Goal: Task Accomplishment & Management: Manage account settings

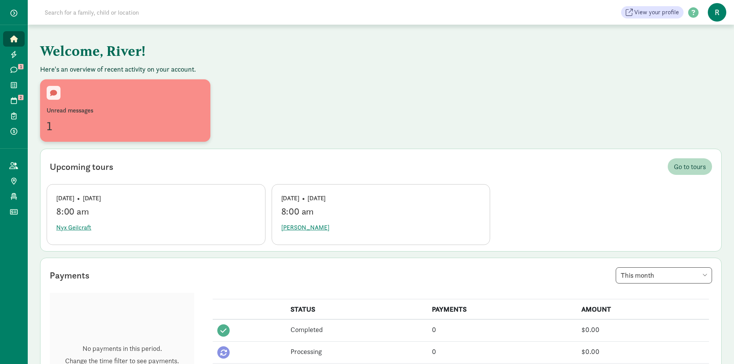
click at [113, 116] on div "Unread messages 1" at bounding box center [125, 120] width 157 height 29
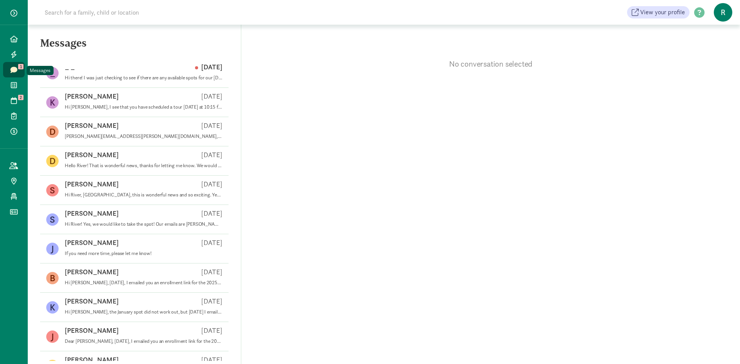
drag, startPoint x: 19, startPoint y: 71, endPoint x: 10, endPoint y: 71, distance: 8.5
click at [10, 71] on icon at bounding box center [13, 69] width 7 height 7
click at [507, 107] on div "No conversation selected" at bounding box center [490, 195] width 499 height 340
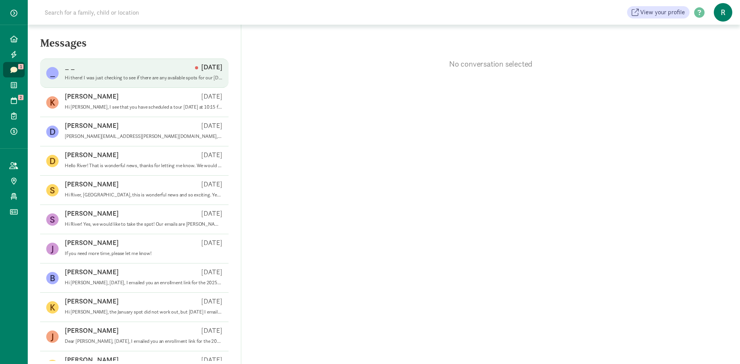
click at [153, 88] on div "_ _ _ Aug 27 Hi there! I was just checking to see if there are any available sp…" at bounding box center [134, 102] width 188 height 29
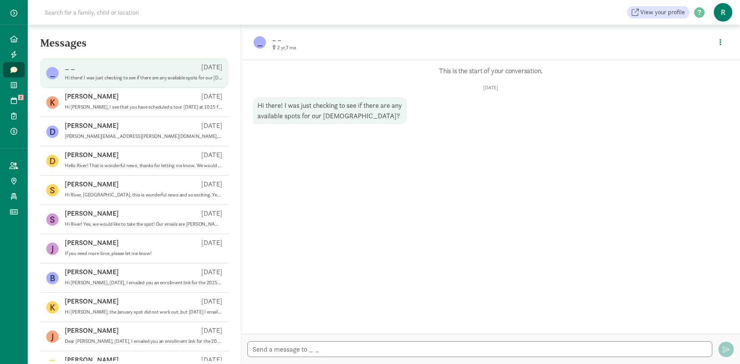
click at [499, 131] on div "Opps, something went wrong :( Retry This is the start of your conversation. Wed…" at bounding box center [490, 197] width 499 height 274
click at [321, 355] on textarea at bounding box center [479, 349] width 465 height 16
click at [301, 110] on div "Hi there! I was just checking to see if there are any available spots for our 2…" at bounding box center [330, 110] width 154 height 27
drag, startPoint x: 301, startPoint y: 110, endPoint x: 113, endPoint y: 80, distance: 191.3
click at [113, 80] on p "Hi there! I was just checking to see if there are any available spots for our 2…" at bounding box center [144, 78] width 158 height 6
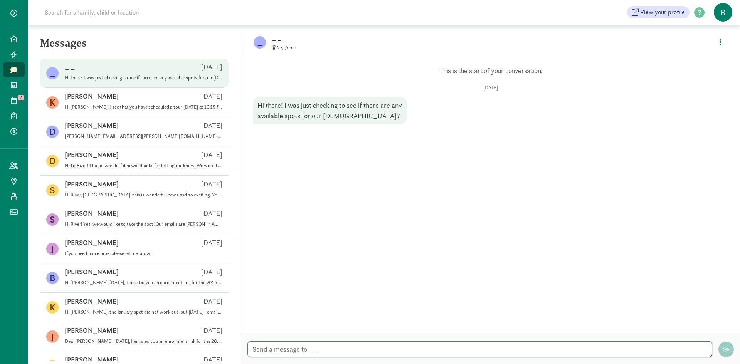
click at [319, 351] on textarea at bounding box center [479, 349] width 465 height 16
type textarea "r"
type textarea "h"
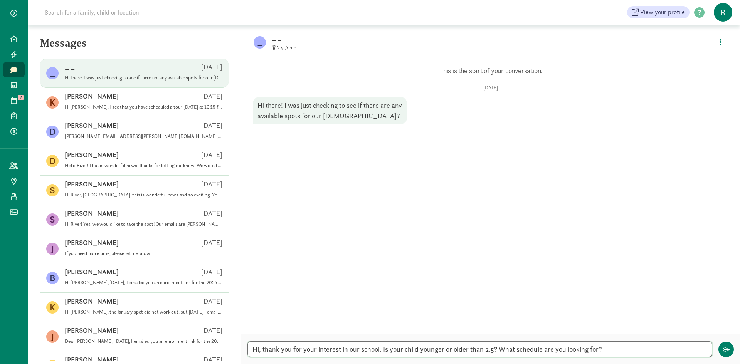
type textarea "Hi, thank you for your interest in our school. Is your child younger or older t…"
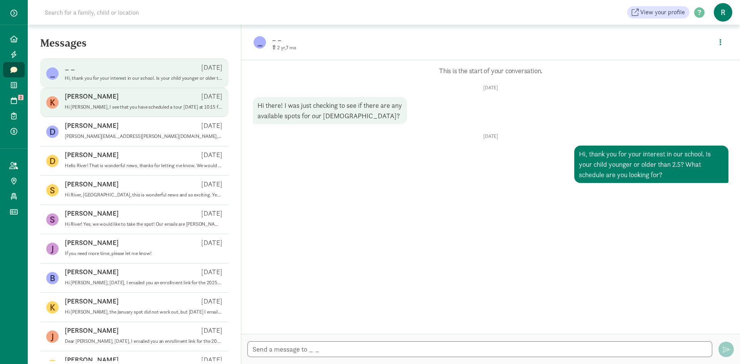
click at [99, 101] on div "Kathryn K Apr 17" at bounding box center [144, 98] width 158 height 12
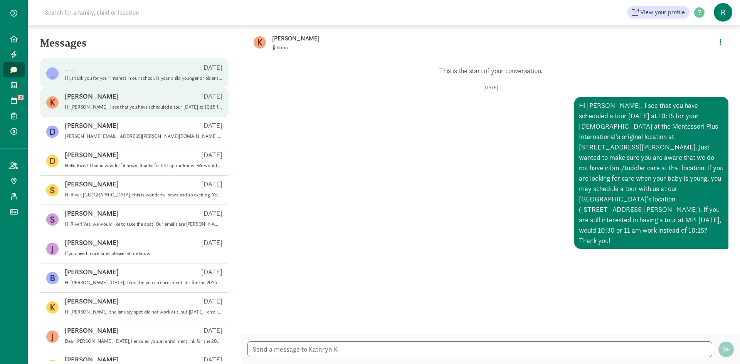
click at [119, 79] on p "Hi, thank you for your interest in our school. Is your child younger or older t…" at bounding box center [144, 78] width 158 height 6
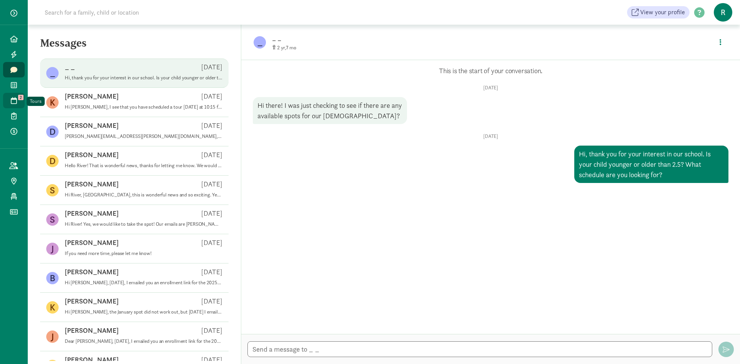
click at [14, 100] on icon at bounding box center [14, 100] width 6 height 7
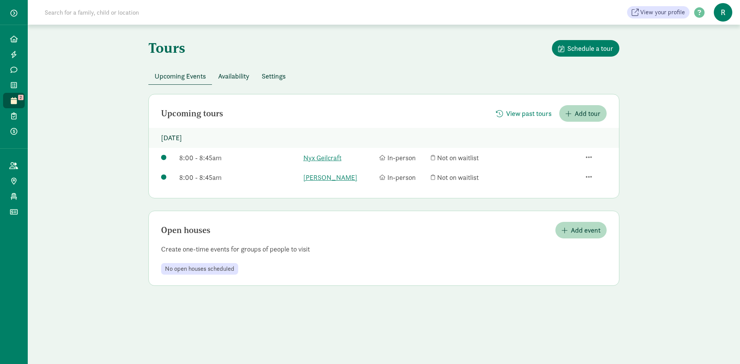
click at [345, 60] on div "Tours Schedule a tour" at bounding box center [383, 54] width 471 height 28
drag, startPoint x: 345, startPoint y: 60, endPoint x: 314, endPoint y: 56, distance: 31.1
click at [314, 56] on div "Tours Schedule a tour" at bounding box center [383, 54] width 471 height 28
click at [320, 178] on link "[PERSON_NAME]" at bounding box center [339, 177] width 72 height 10
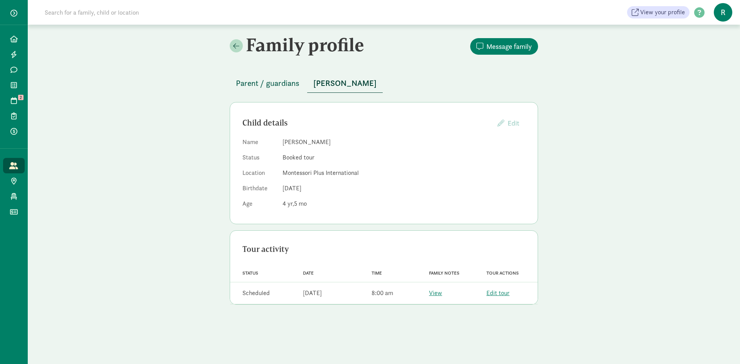
click at [274, 82] on span "Parent / guardians" at bounding box center [268, 83] width 64 height 12
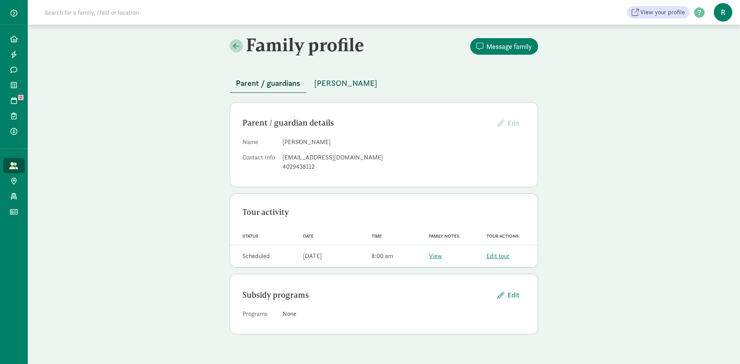
click at [334, 83] on span "[PERSON_NAME]" at bounding box center [345, 83] width 63 height 12
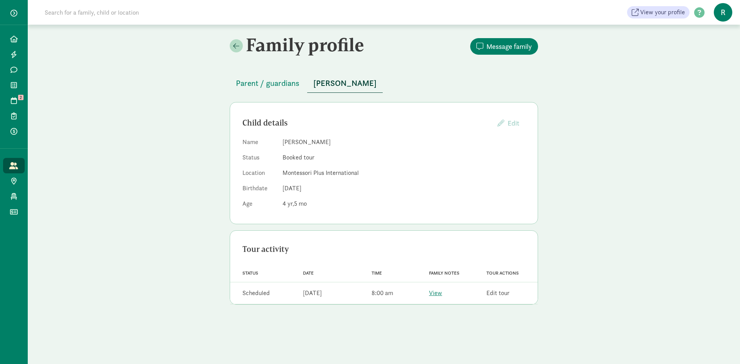
click at [501, 297] on link "Edit tour" at bounding box center [497, 293] width 23 height 8
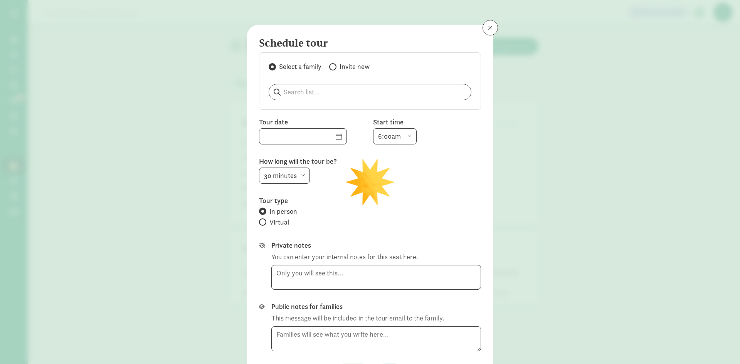
type input "09/04/2025"
select select "8:00am"
select select "45"
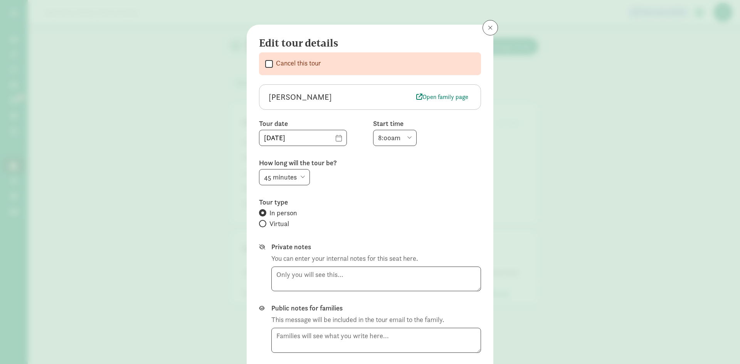
drag, startPoint x: 501, startPoint y: 297, endPoint x: 265, endPoint y: 65, distance: 331.4
click at [265, 65] on input "Cancel this tour" at bounding box center [269, 64] width 8 height 10
checkbox input "true"
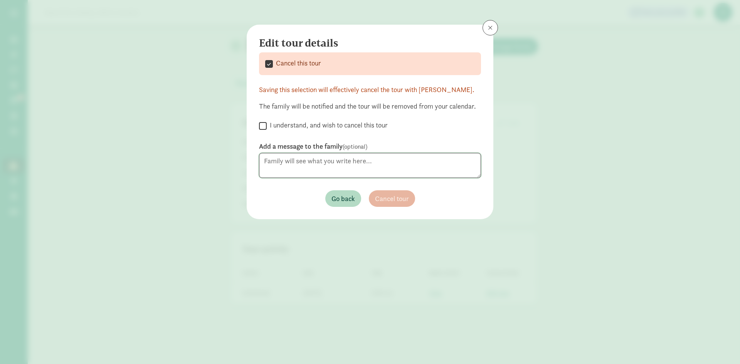
click at [338, 165] on textarea at bounding box center [370, 165] width 222 height 25
drag, startPoint x: 338, startPoint y: 165, endPoint x: 299, endPoint y: 167, distance: 38.2
click at [299, 167] on textarea at bounding box center [370, 165] width 222 height 25
drag, startPoint x: 286, startPoint y: 160, endPoint x: 377, endPoint y: 161, distance: 91.7
click at [377, 161] on textarea at bounding box center [370, 165] width 222 height 25
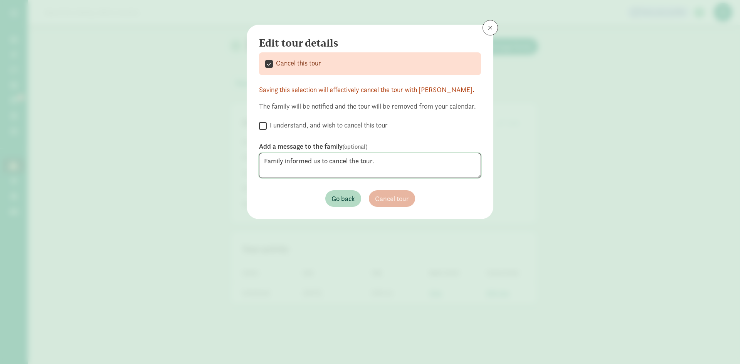
type textarea "Family informed us to cancel the tour."
click at [266, 126] on input "I understand, and wish to cancel this tour" at bounding box center [263, 126] width 8 height 10
checkbox input "true"
click at [408, 202] on span "Cancel tour" at bounding box center [392, 198] width 34 height 10
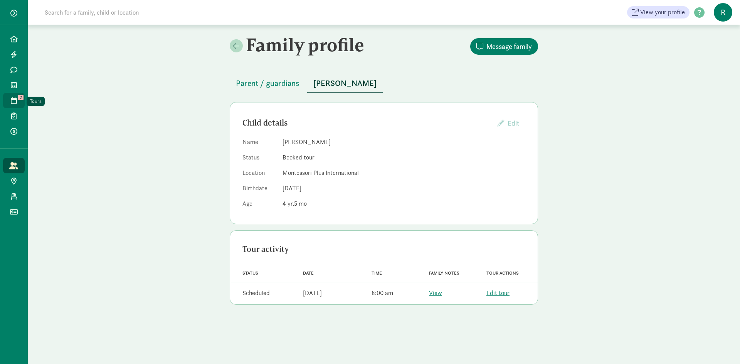
click at [17, 98] on span at bounding box center [13, 100] width 9 height 7
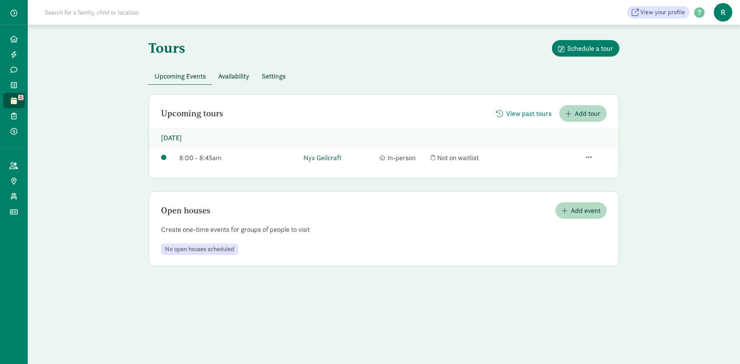
click at [320, 158] on link "Nyx Geilcraft" at bounding box center [339, 158] width 72 height 10
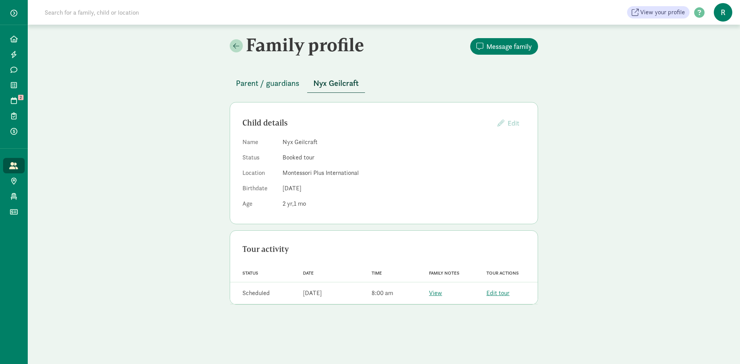
click at [272, 84] on span "Parent / guardians" at bounding box center [268, 83] width 64 height 12
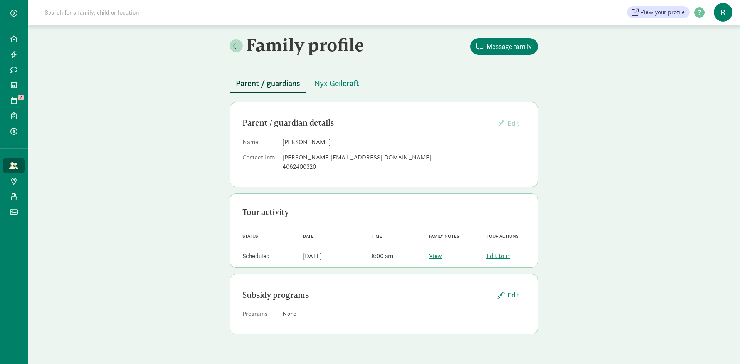
drag, startPoint x: 268, startPoint y: 84, endPoint x: 247, endPoint y: 86, distance: 21.3
click at [247, 86] on span "Parent / guardians" at bounding box center [268, 83] width 64 height 12
click at [14, 100] on icon at bounding box center [14, 100] width 6 height 7
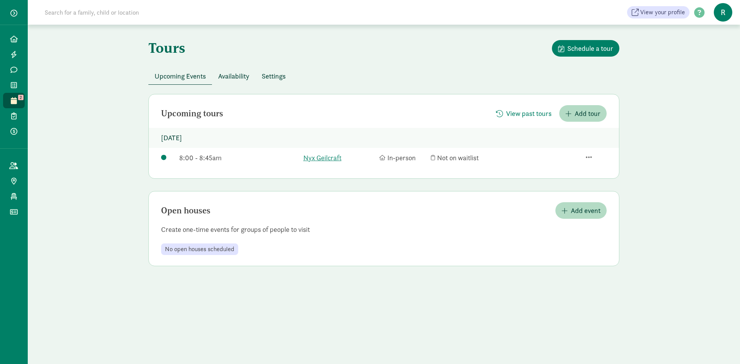
drag, startPoint x: 0, startPoint y: 0, endPoint x: 717, endPoint y: 12, distance: 717.4
click at [717, 12] on span "R" at bounding box center [723, 12] width 19 height 19
click at [713, 39] on link "Logout" at bounding box center [716, 39] width 31 height 9
